Goal: Transaction & Acquisition: Purchase product/service

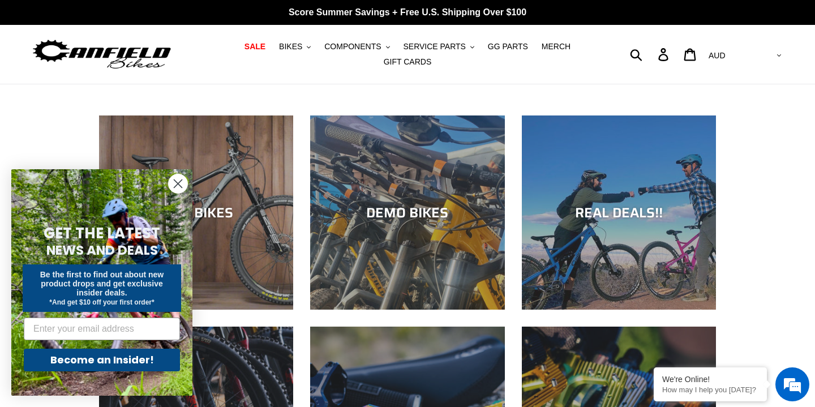
click at [179, 186] on circle "Close dialog" at bounding box center [178, 183] width 19 height 19
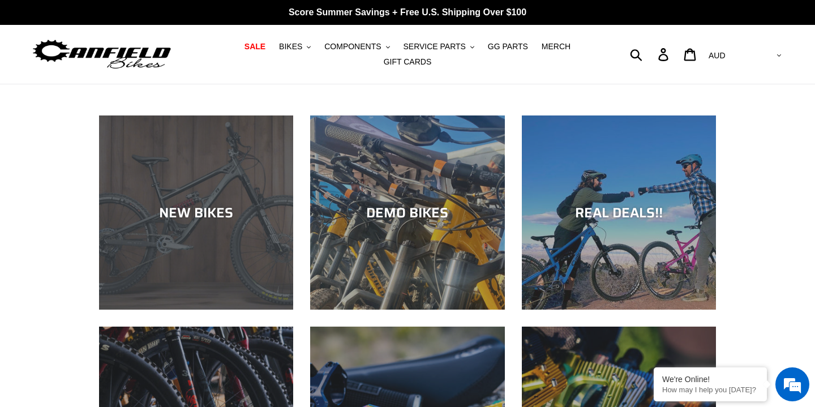
click at [229, 204] on div "NEW BIKES" at bounding box center [196, 212] width 194 height 16
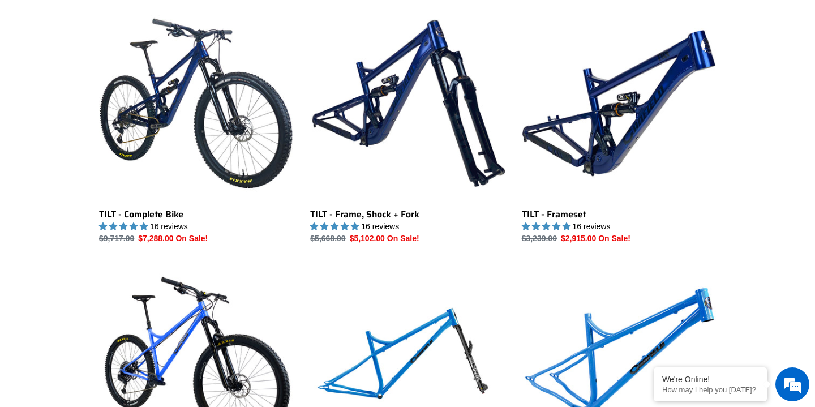
scroll to position [1399, 0]
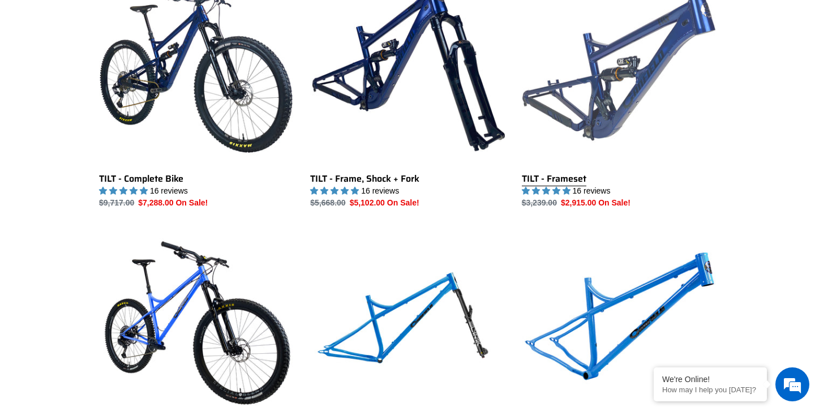
click at [588, 92] on link "TILT - Frameset" at bounding box center [619, 90] width 194 height 238
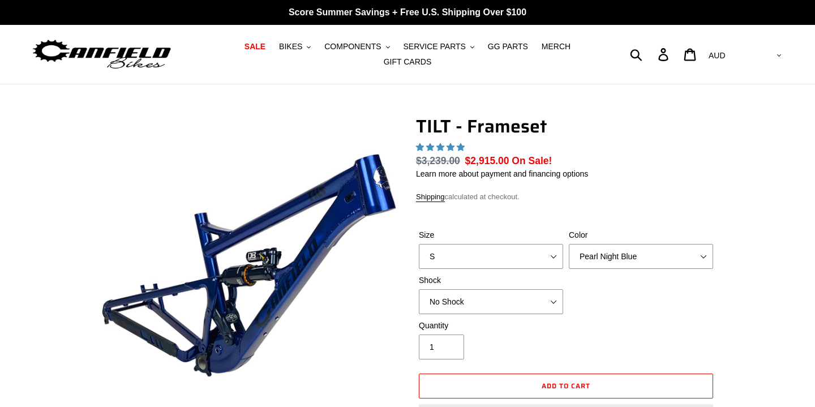
select select "highest-rating"
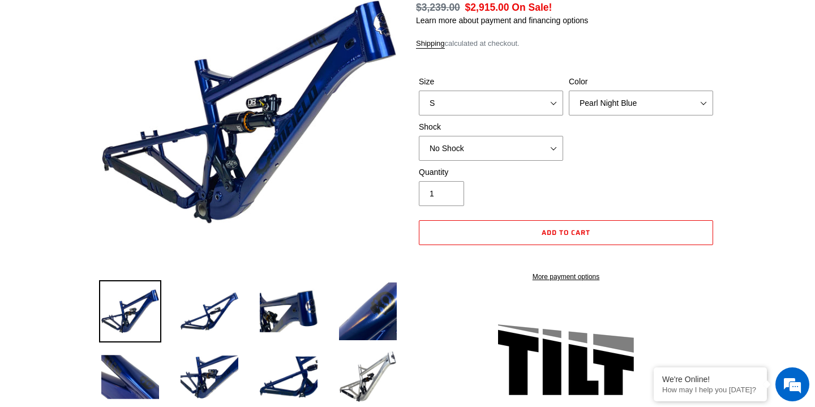
scroll to position [145, 0]
